Goal: Information Seeking & Learning: Learn about a topic

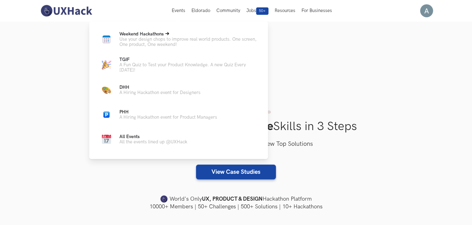
click at [156, 36] on span "Weekend Hackathons Live" at bounding box center [141, 33] width 44 height 5
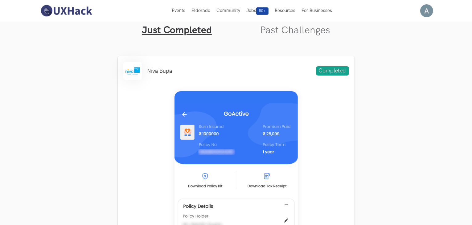
scroll to position [185, 0]
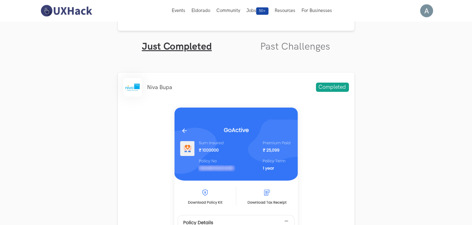
click at [313, 49] on link "Past Challenges" at bounding box center [295, 47] width 70 height 12
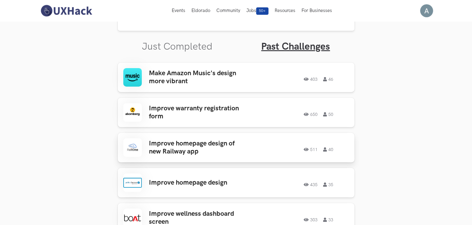
click at [163, 142] on h3 "Improve homepage design of new Railway app" at bounding box center [197, 148] width 96 height 16
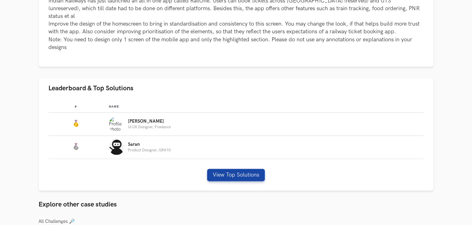
scroll to position [308, 0]
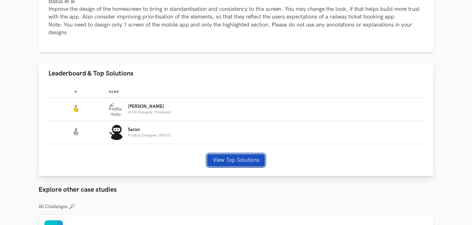
click at [227, 154] on button "View Top Solutions" at bounding box center [236, 160] width 58 height 12
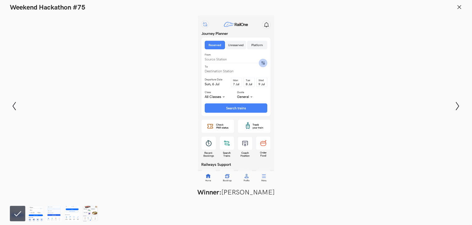
scroll to position [216, 0]
click at [460, 106] on icon "Show next slide" at bounding box center [457, 106] width 9 height 9
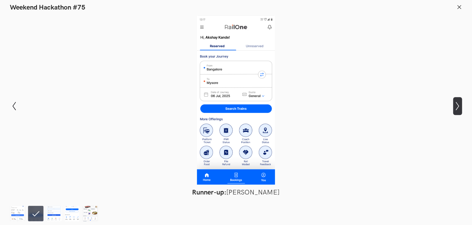
click at [461, 107] on icon "Show next slide" at bounding box center [457, 106] width 9 height 9
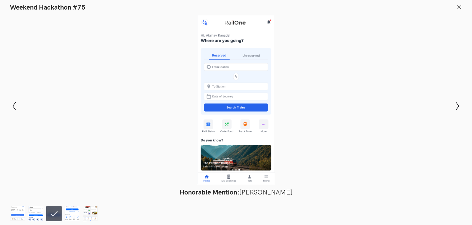
click at [457, 6] on icon at bounding box center [459, 7] width 6 height 6
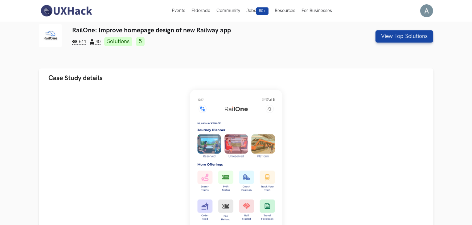
scroll to position [0, 0]
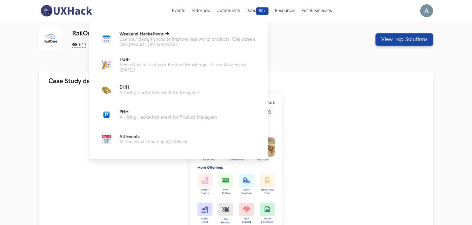
click at [172, 38] on p "Use your design chops to improve real world products. One screen, One product, …" at bounding box center [188, 42] width 139 height 10
